Goal: Information Seeking & Learning: Learn about a topic

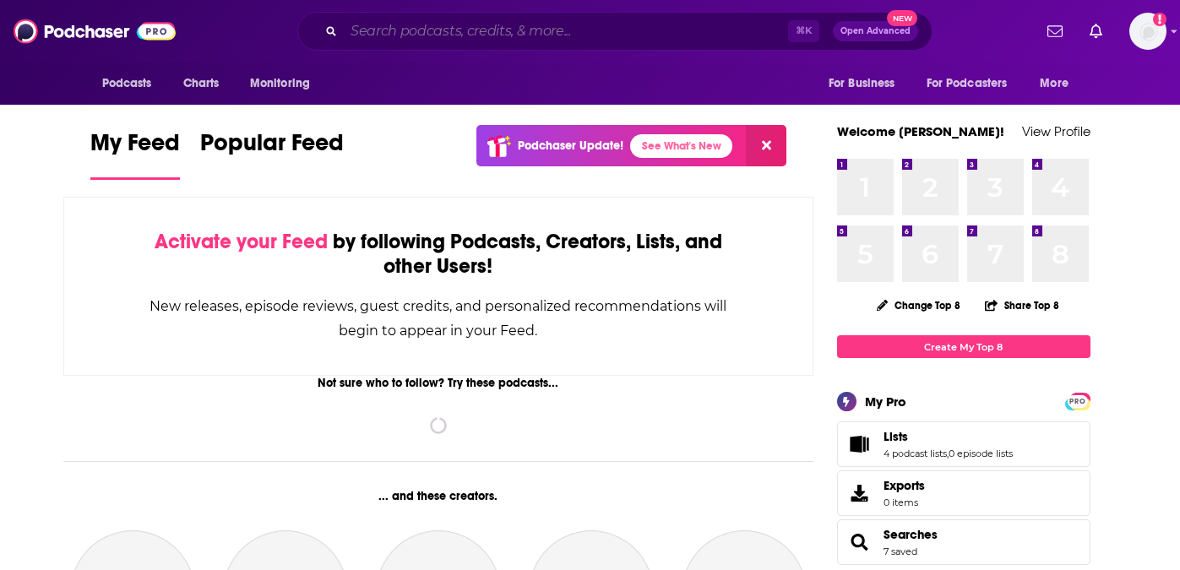
click at [417, 28] on input "Search podcasts, credits, & more..." at bounding box center [566, 31] width 444 height 27
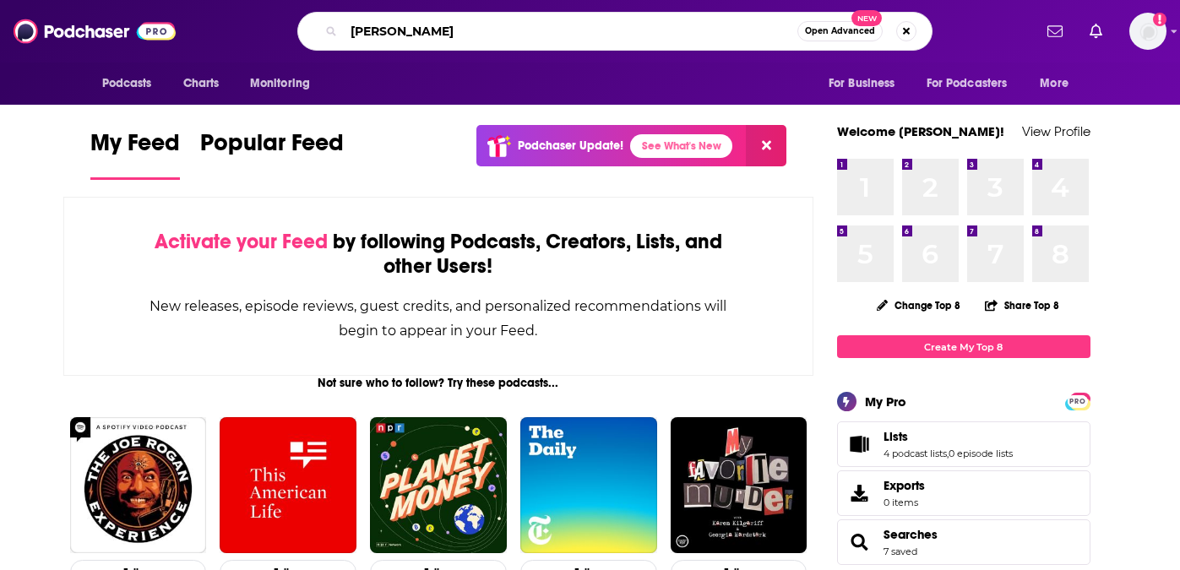
type input "[PERSON_NAME]"
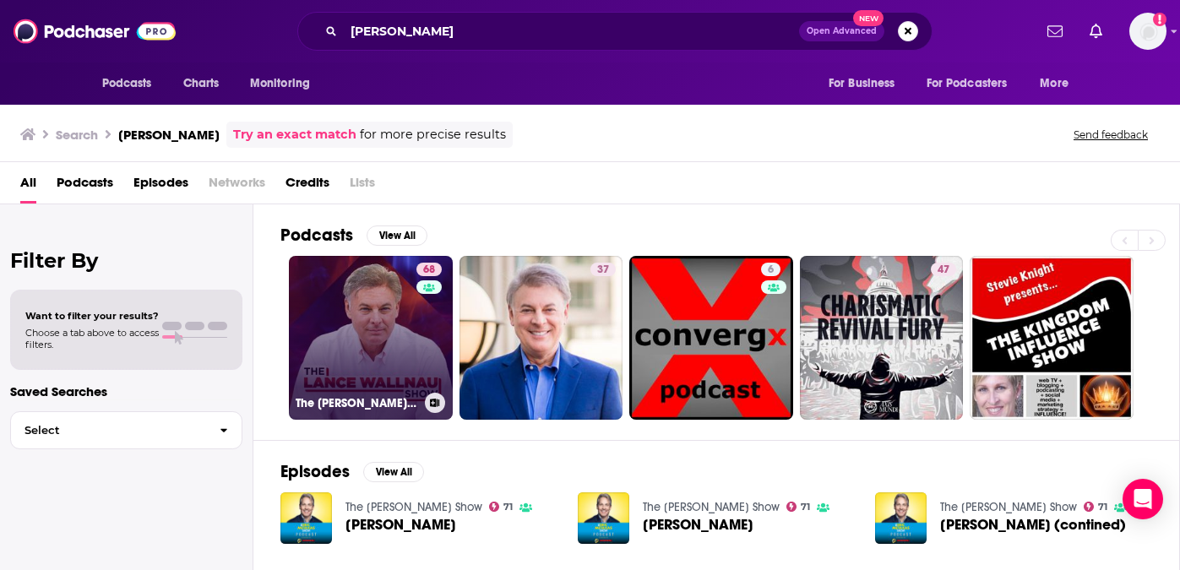
click at [406, 309] on link "68 The [PERSON_NAME] Show" at bounding box center [371, 338] width 164 height 164
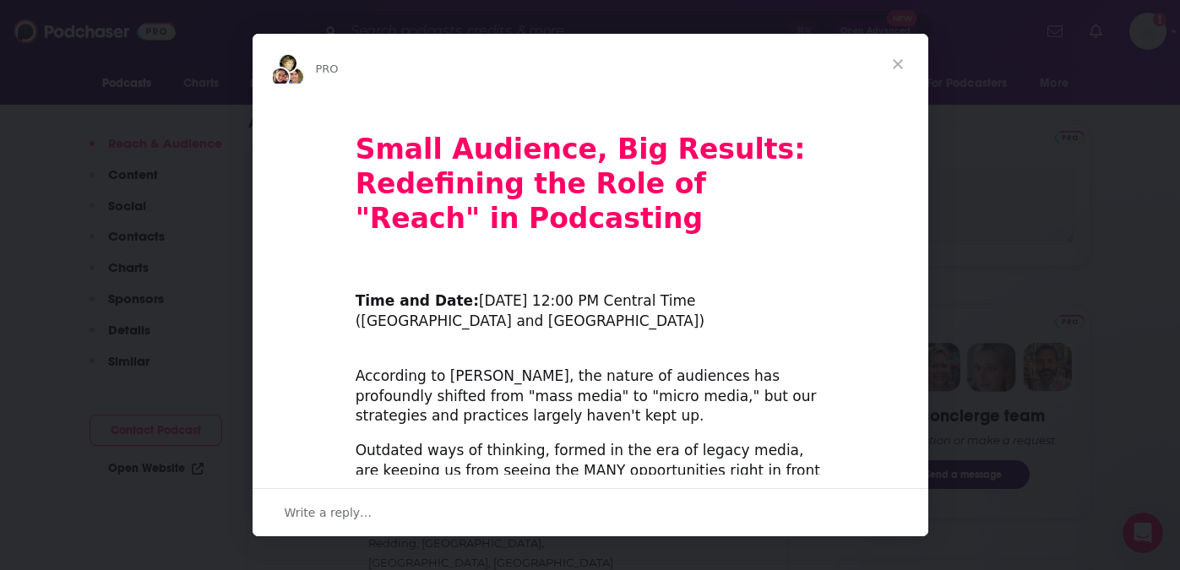
click at [897, 59] on span "Close" at bounding box center [898, 64] width 61 height 61
